Goal: Task Accomplishment & Management: Use online tool/utility

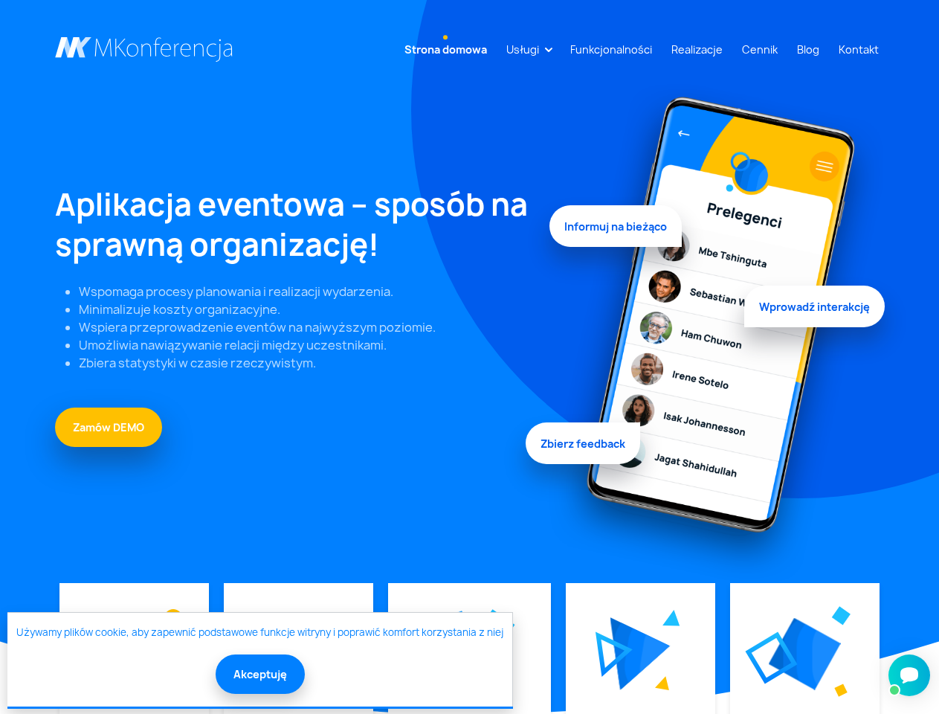
click at [526, 49] on link "Usługi" at bounding box center [522, 50] width 45 height 28
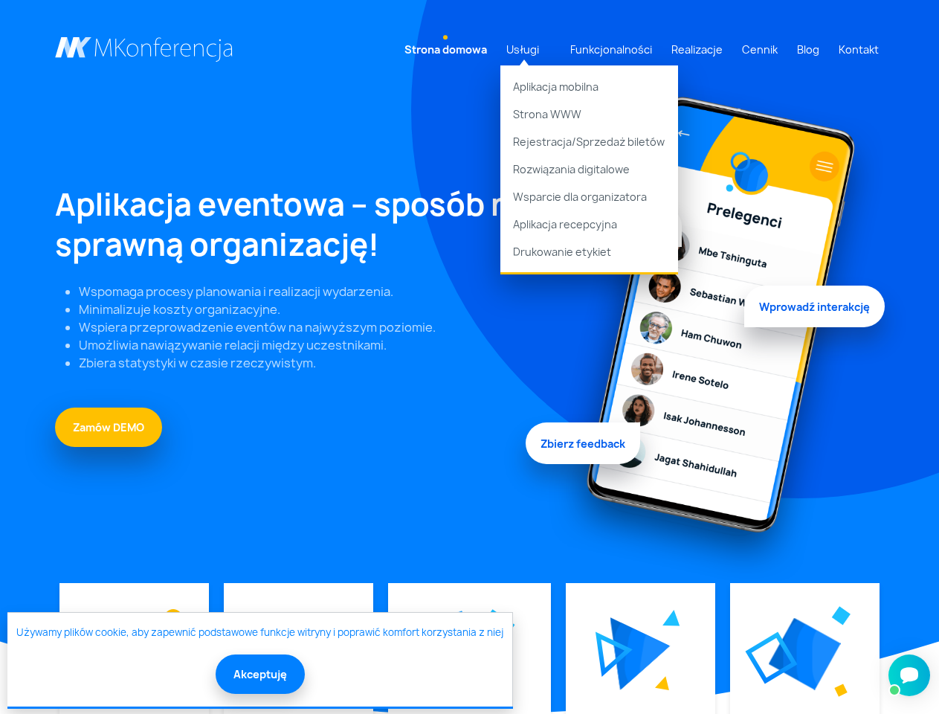
click at [639, 654] on img at bounding box center [640, 653] width 60 height 73
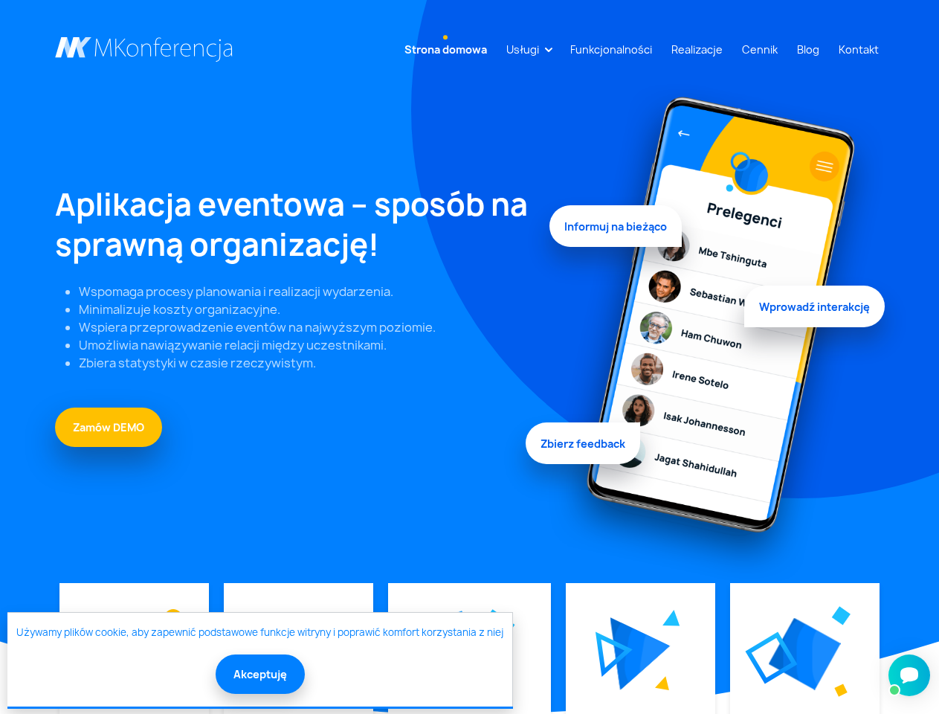
click at [804, 654] on img at bounding box center [805, 654] width 72 height 72
click at [259, 674] on button "Akceptuję" at bounding box center [260, 673] width 89 height 39
